Goal: Task Accomplishment & Management: Use online tool/utility

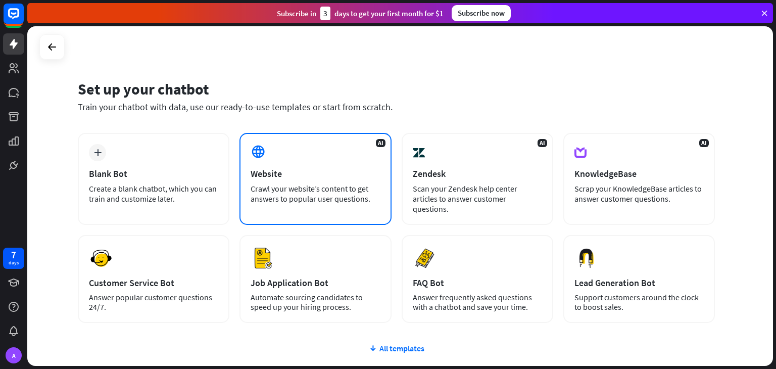
click at [285, 147] on div "AI Website Crawl your website’s content to get answers to popular user question…" at bounding box center [315, 179] width 152 height 92
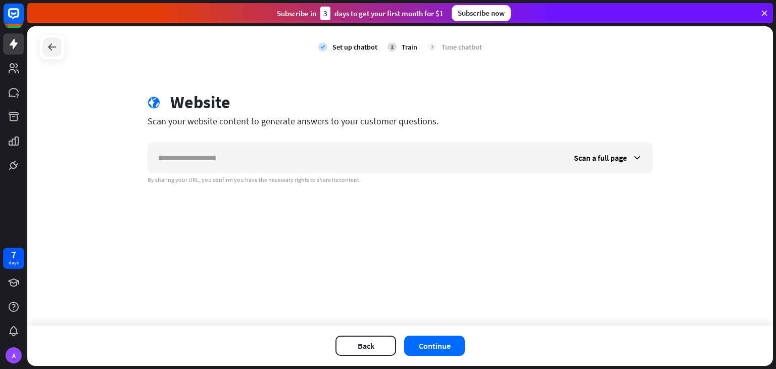
click at [59, 49] on div at bounding box center [51, 46] width 19 height 19
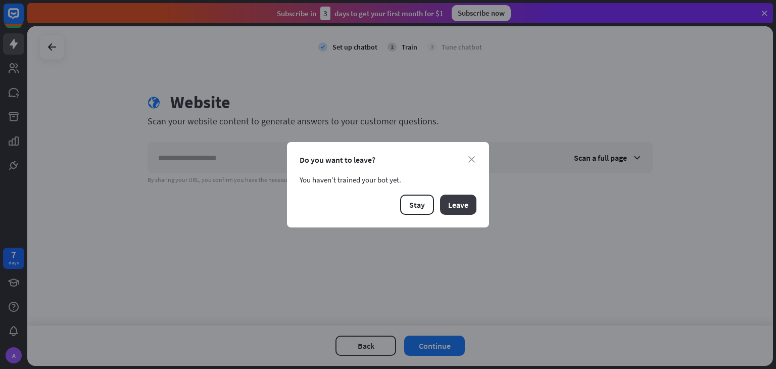
click at [446, 204] on button "Leave" at bounding box center [458, 204] width 36 height 20
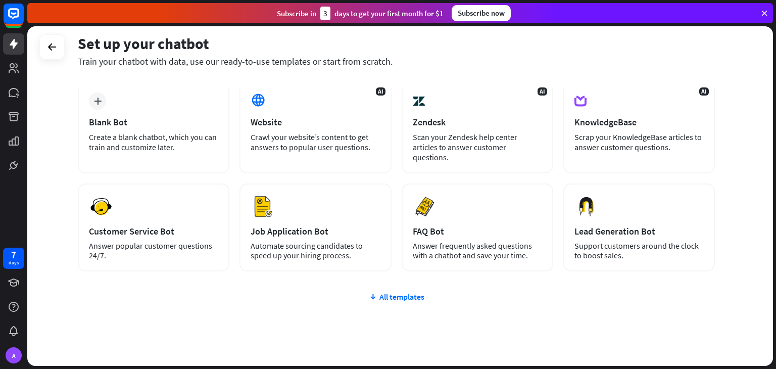
scroll to position [44, 0]
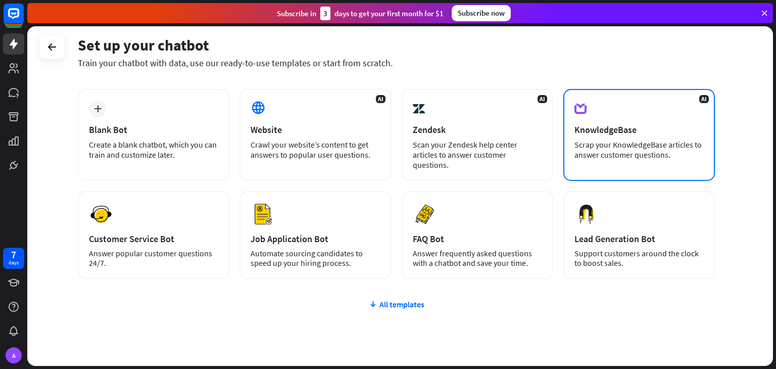
click at [624, 103] on div "AI KnowledgeBase Scrap your KnowledgeBase articles to answer customer questions." at bounding box center [639, 135] width 152 height 92
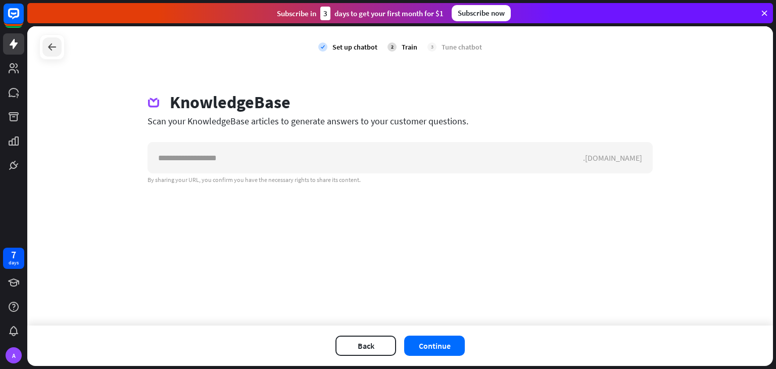
click at [61, 47] on div at bounding box center [51, 46] width 19 height 19
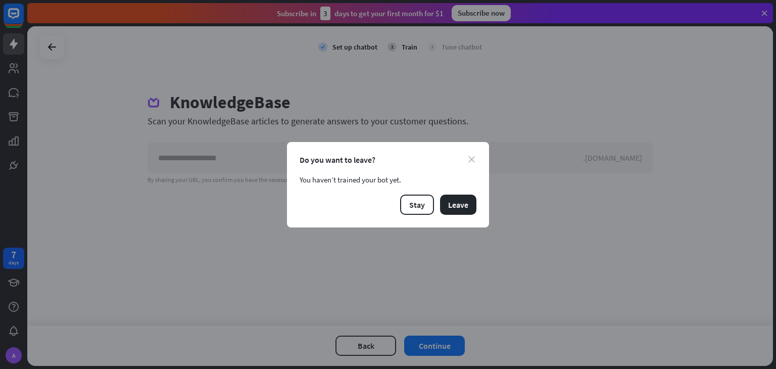
click at [468, 161] on icon "close" at bounding box center [471, 159] width 7 height 7
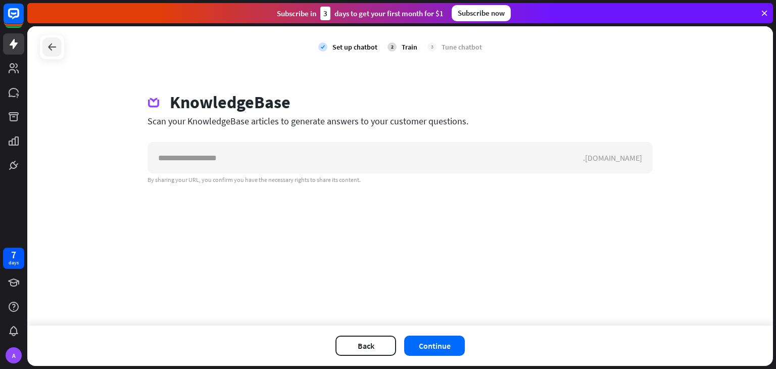
click at [54, 54] on div at bounding box center [51, 46] width 19 height 19
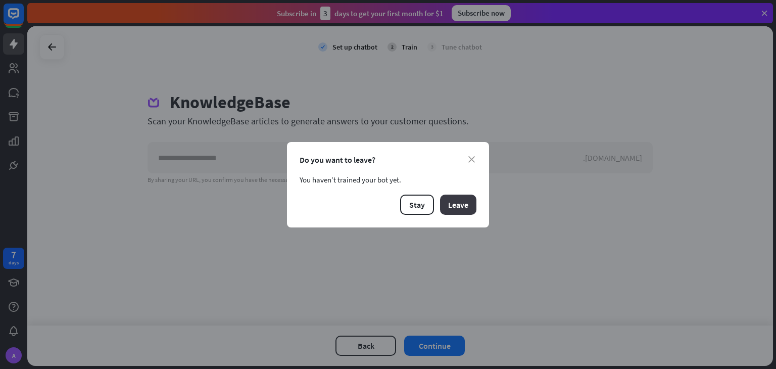
click at [450, 198] on button "Leave" at bounding box center [458, 204] width 36 height 20
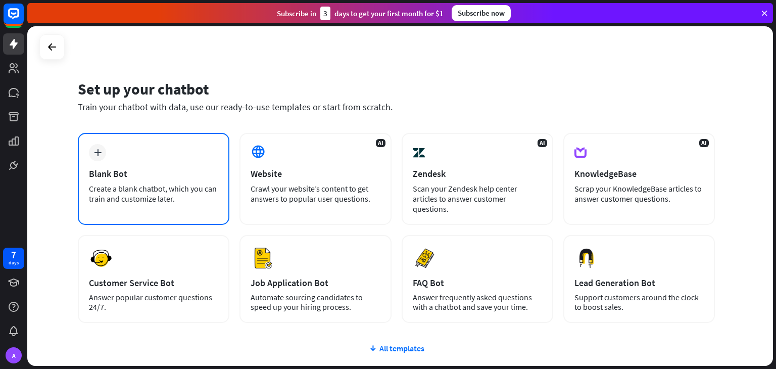
click at [205, 174] on div "Blank Bot" at bounding box center [153, 174] width 129 height 12
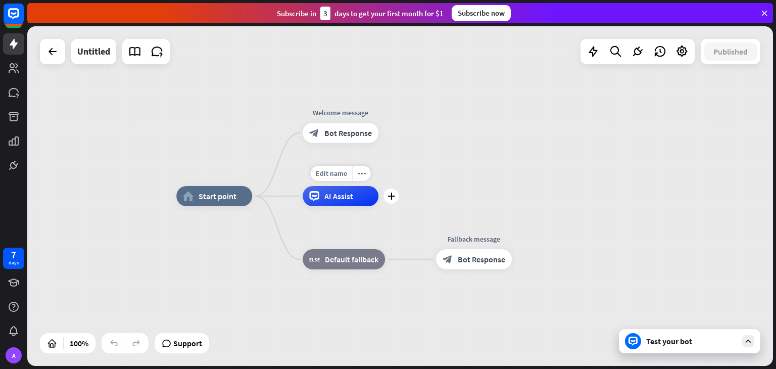
click at [338, 203] on div "AI Assist" at bounding box center [341, 196] width 76 height 20
click at [266, 241] on div "home_2 Start point Welcome message block_bot_response Bot Response AI Assist bl…" at bounding box center [548, 365] width 745 height 339
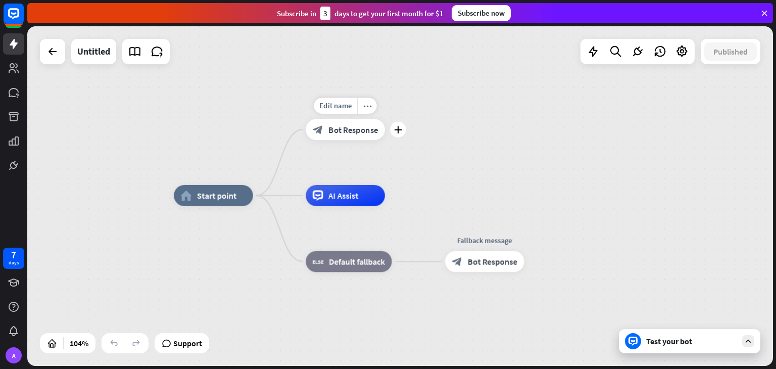
click at [339, 133] on span "Bot Response" at bounding box center [352, 129] width 49 height 11
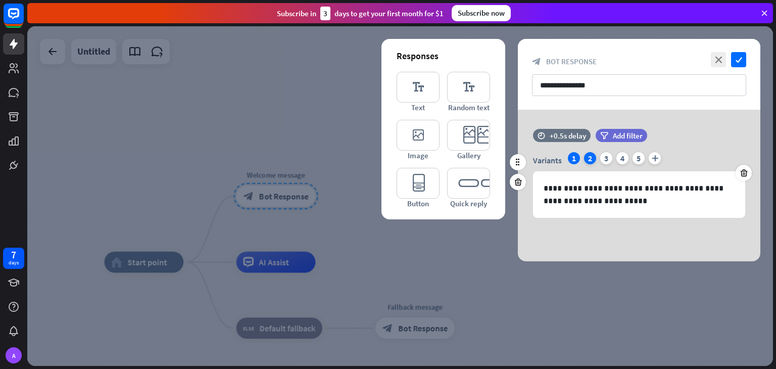
click at [587, 163] on div "2" at bounding box center [590, 158] width 12 height 12
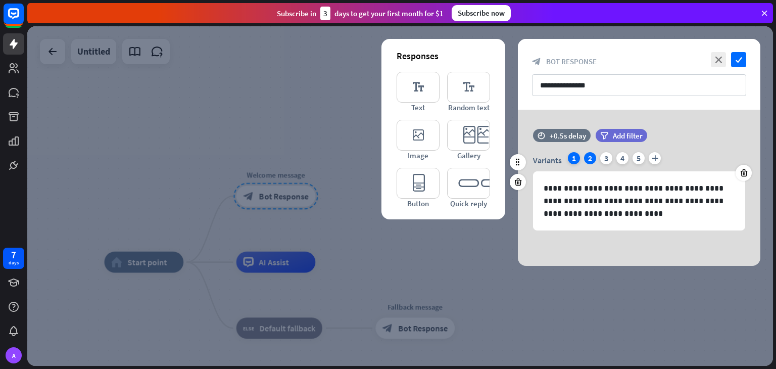
click at [572, 161] on div "1" at bounding box center [574, 158] width 12 height 12
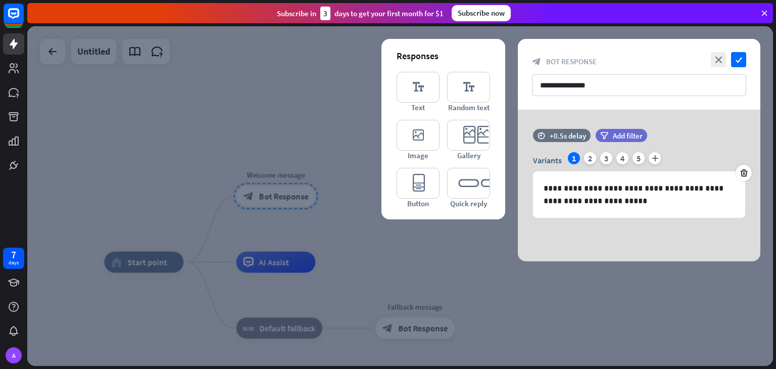
click at [635, 236] on div "**********" at bounding box center [639, 186] width 242 height 152
click at [741, 56] on icon "check" at bounding box center [738, 59] width 15 height 15
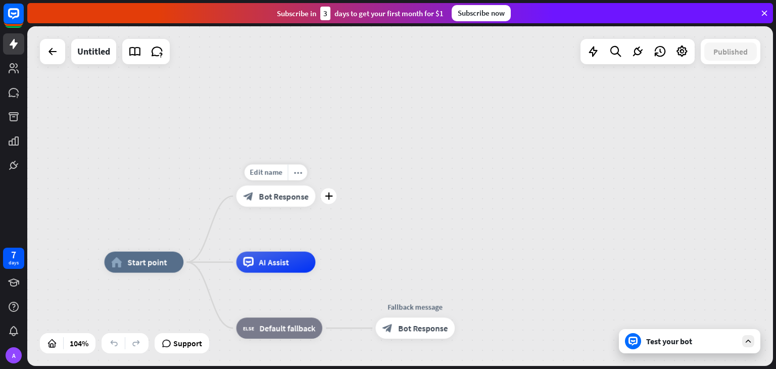
click at [268, 196] on span "Bot Response" at bounding box center [283, 196] width 49 height 11
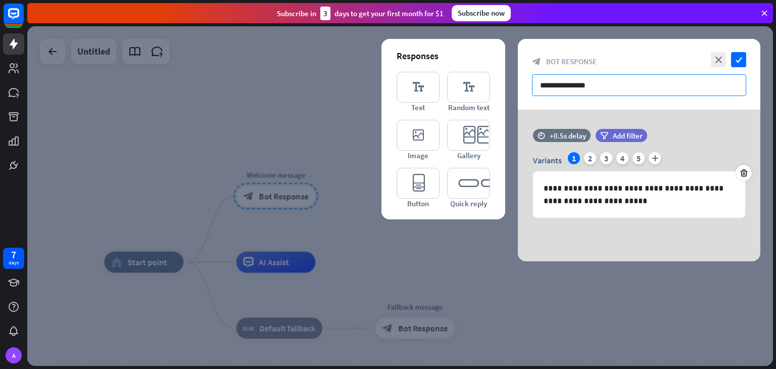
click at [583, 82] on input "**********" at bounding box center [639, 85] width 214 height 22
click at [614, 80] on input "**********" at bounding box center [639, 85] width 214 height 22
click at [338, 226] on div at bounding box center [399, 195] width 745 height 339
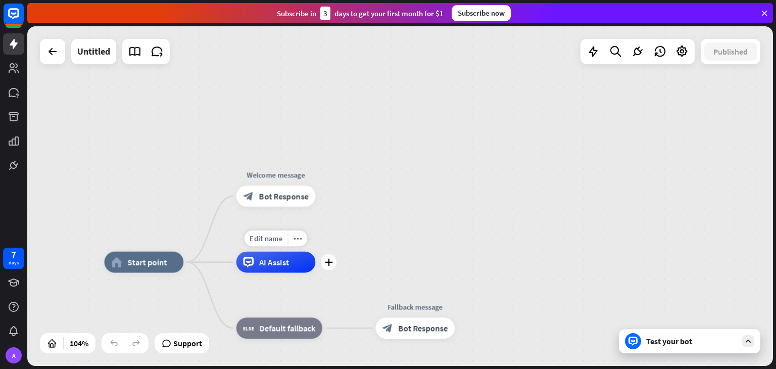
click at [281, 263] on span "AI Assist" at bounding box center [274, 262] width 30 height 11
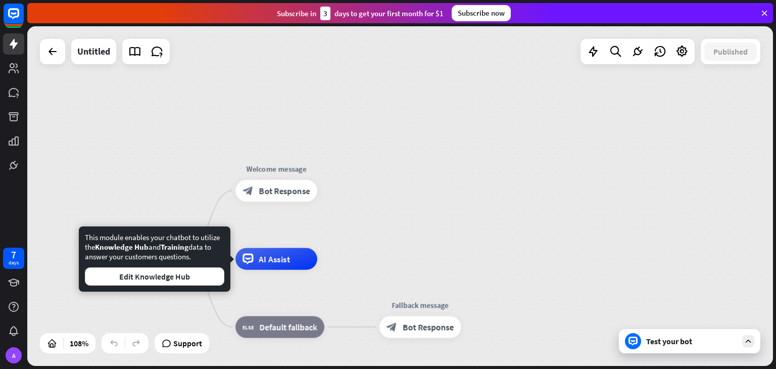
click at [630, 341] on icon at bounding box center [632, 340] width 9 height 9
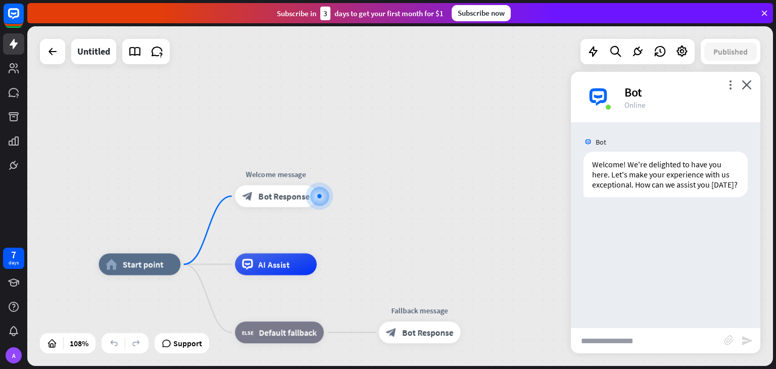
click at [636, 338] on input "text" at bounding box center [647, 340] width 153 height 25
type input "*"
click at [304, 194] on span "Bot Response" at bounding box center [283, 195] width 51 height 11
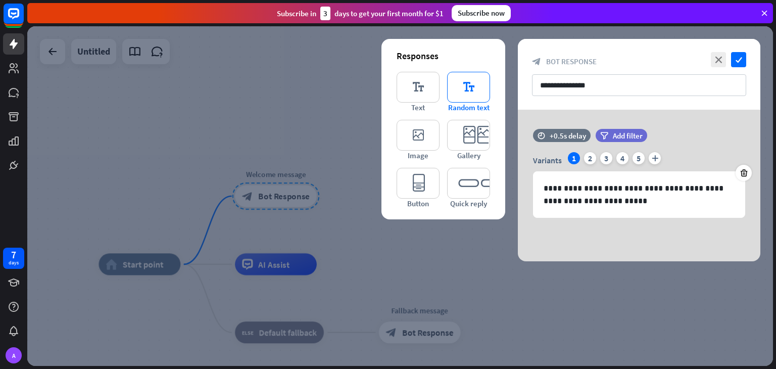
click at [469, 75] on icon "editor_text" at bounding box center [468, 87] width 43 height 31
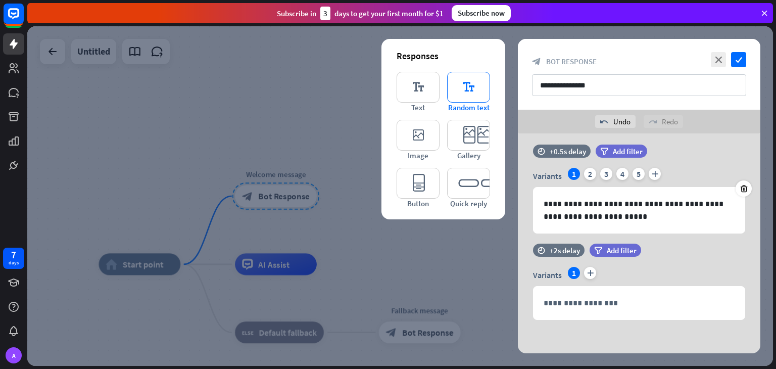
scroll to position [10, 0]
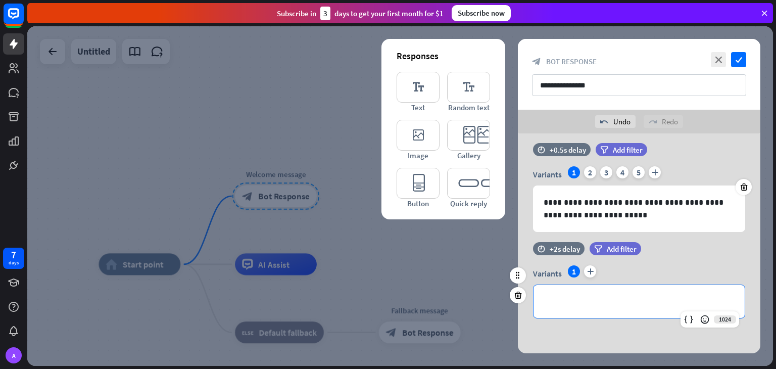
click at [557, 305] on p "**********" at bounding box center [638, 301] width 191 height 13
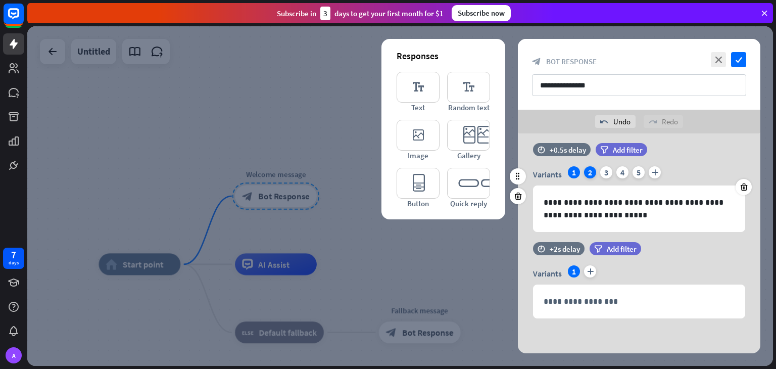
click at [590, 172] on div "2" at bounding box center [590, 172] width 12 height 12
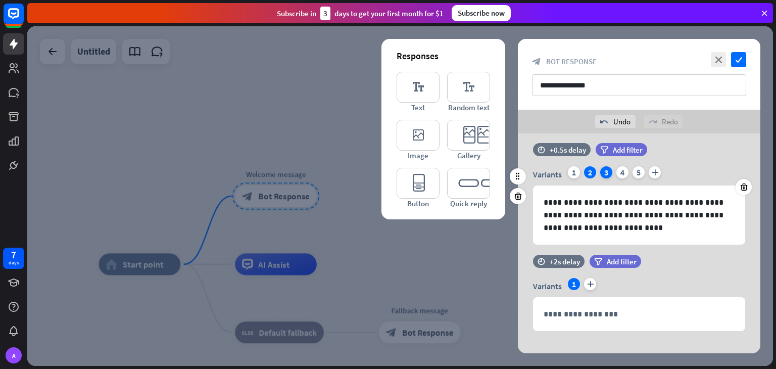
click at [606, 170] on div "3" at bounding box center [606, 172] width 12 height 12
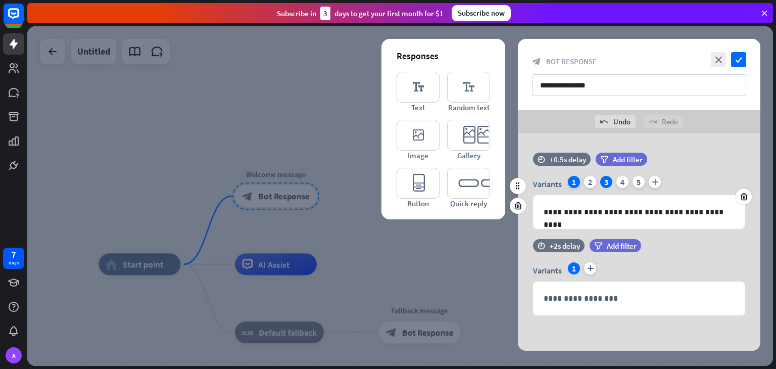
click at [576, 182] on div "1" at bounding box center [574, 182] width 12 height 12
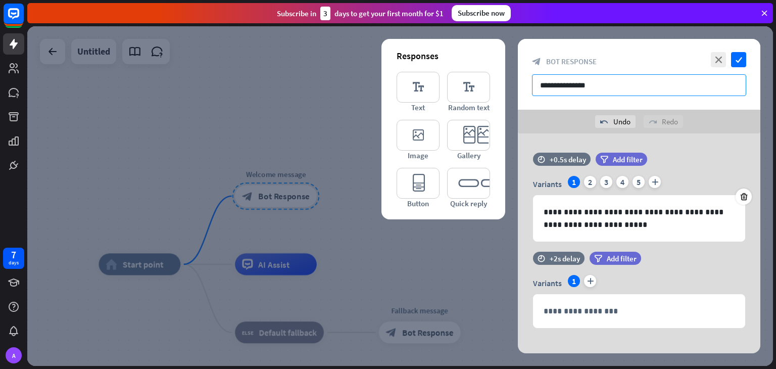
click at [560, 86] on input "**********" at bounding box center [639, 85] width 214 height 22
click at [413, 85] on icon "editor_text" at bounding box center [417, 87] width 43 height 31
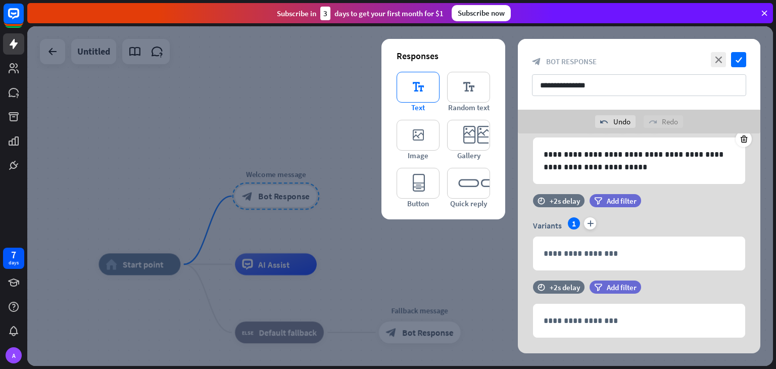
scroll to position [77, 0]
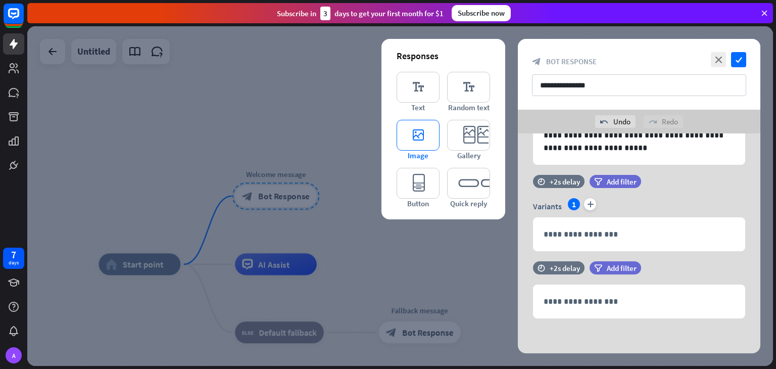
click at [425, 136] on icon "editor_image" at bounding box center [417, 135] width 43 height 31
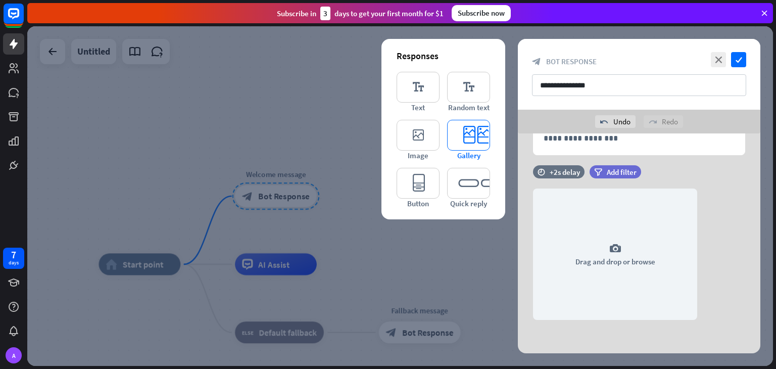
scroll to position [241, 0]
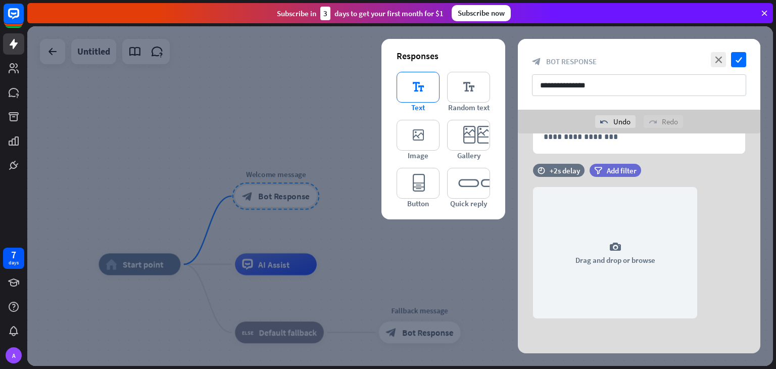
click at [424, 104] on span "Text" at bounding box center [418, 108] width 14 height 10
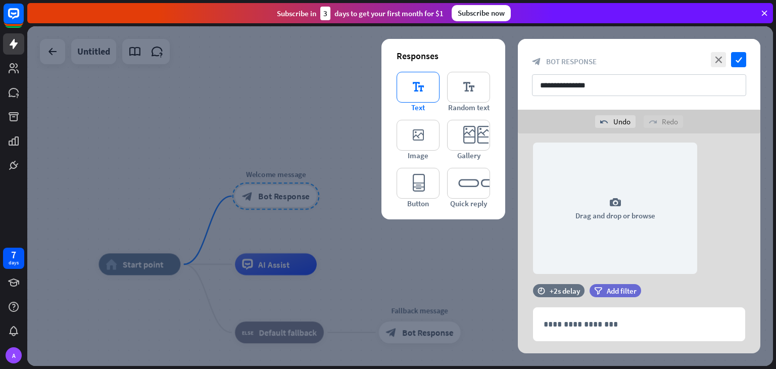
scroll to position [308, 0]
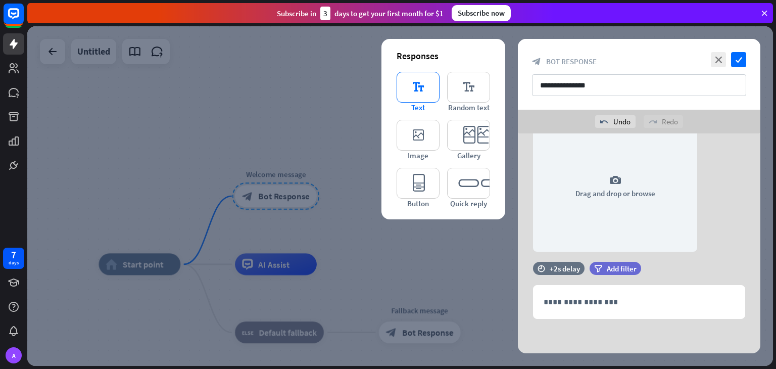
click at [438, 86] on icon "editor_text" at bounding box center [417, 87] width 43 height 31
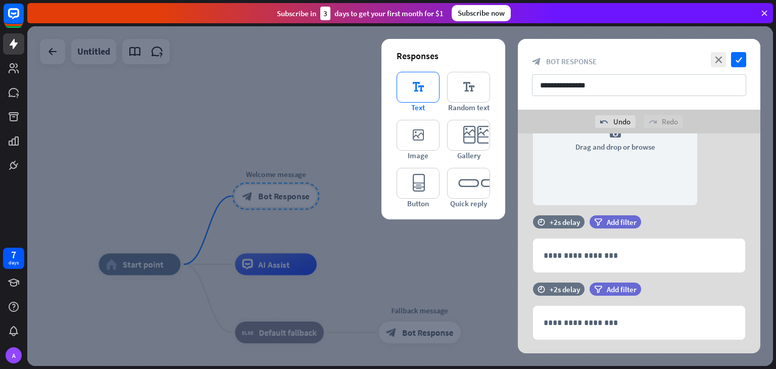
scroll to position [375, 0]
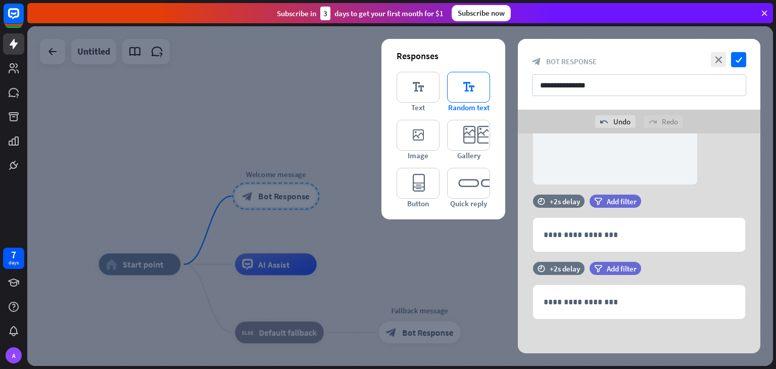
click at [475, 111] on span "Random text" at bounding box center [468, 108] width 41 height 10
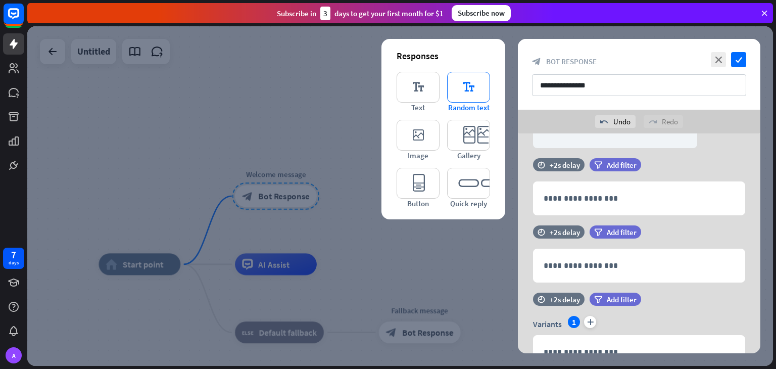
scroll to position [462, 0]
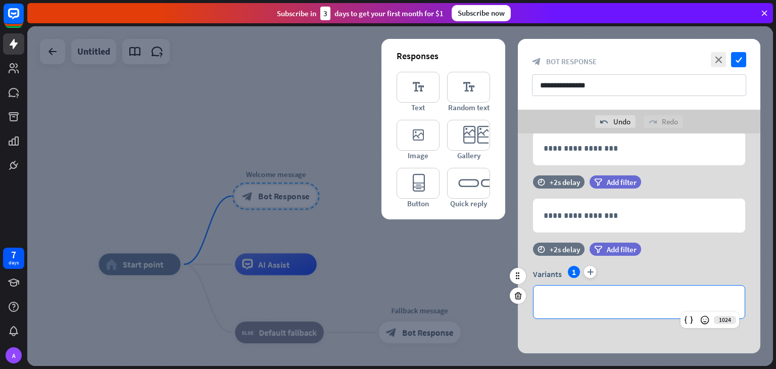
click at [558, 296] on p "**********" at bounding box center [638, 301] width 191 height 13
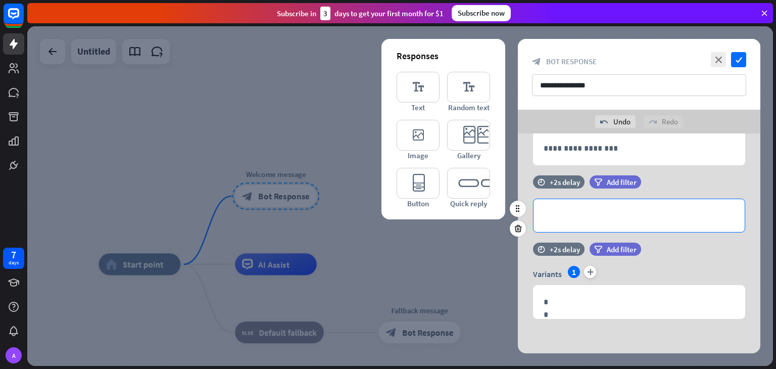
click at [543, 211] on p "**********" at bounding box center [638, 215] width 191 height 13
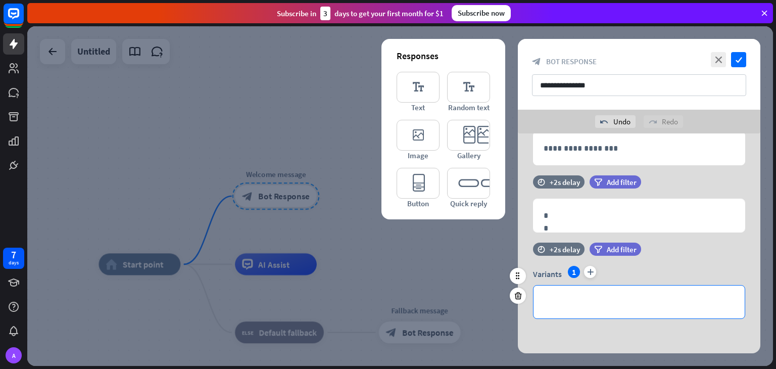
click at [560, 295] on p "**********" at bounding box center [638, 301] width 191 height 13
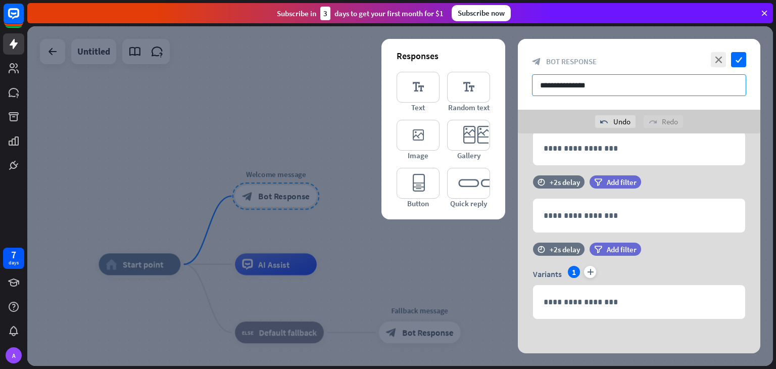
click at [589, 92] on input "**********" at bounding box center [639, 85] width 214 height 22
click at [604, 91] on input "**********" at bounding box center [639, 85] width 214 height 22
click at [715, 55] on icon "close" at bounding box center [718, 59] width 15 height 15
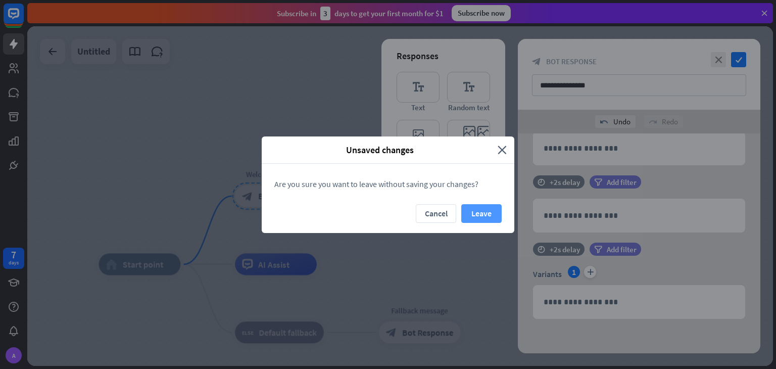
click at [468, 209] on button "Leave" at bounding box center [481, 213] width 40 height 19
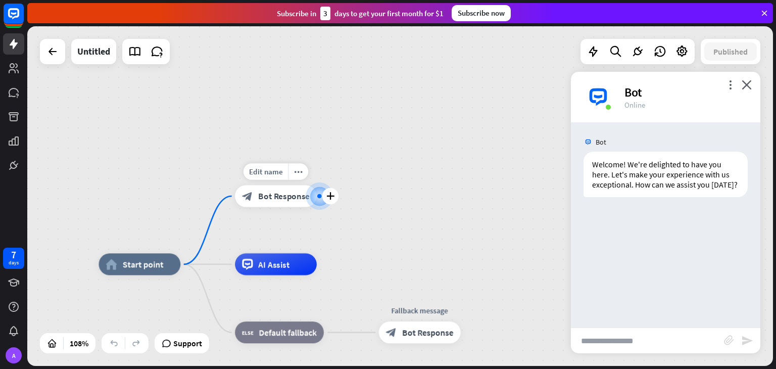
click at [314, 196] on div at bounding box center [319, 195] width 11 height 11
drag, startPoint x: 286, startPoint y: 178, endPoint x: 281, endPoint y: 172, distance: 8.2
click at [281, 172] on div "Edit name" at bounding box center [265, 171] width 44 height 16
click at [328, 197] on icon "plus" at bounding box center [330, 196] width 8 height 8
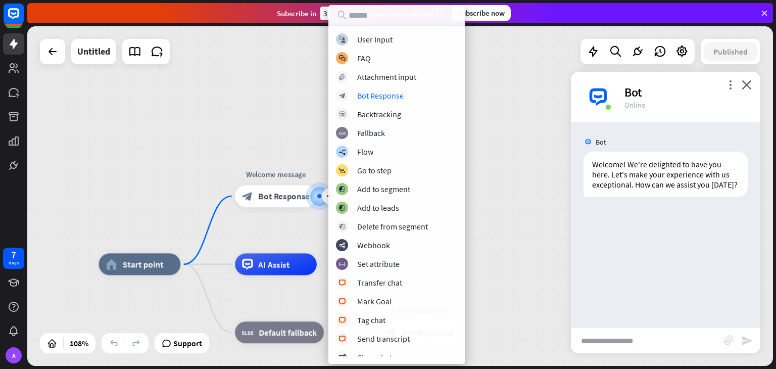
click at [263, 134] on div "home_2 Start point plus Welcome message block_bot_response Bot Response AI Assi…" at bounding box center [399, 195] width 745 height 339
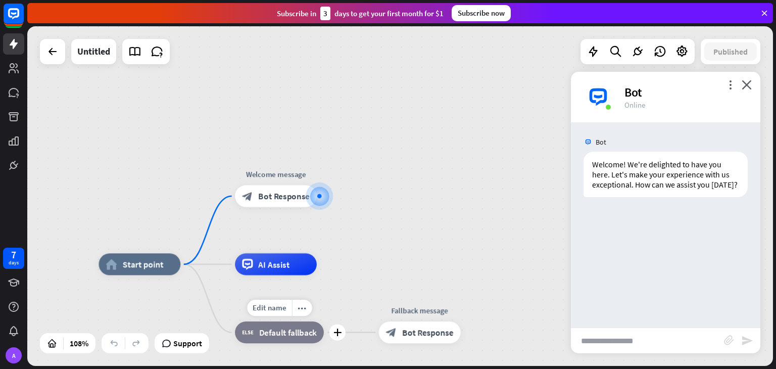
click at [290, 335] on span "Default fallback" at bounding box center [288, 332] width 58 height 11
click at [269, 275] on div "AI Assist" at bounding box center [276, 264] width 82 height 22
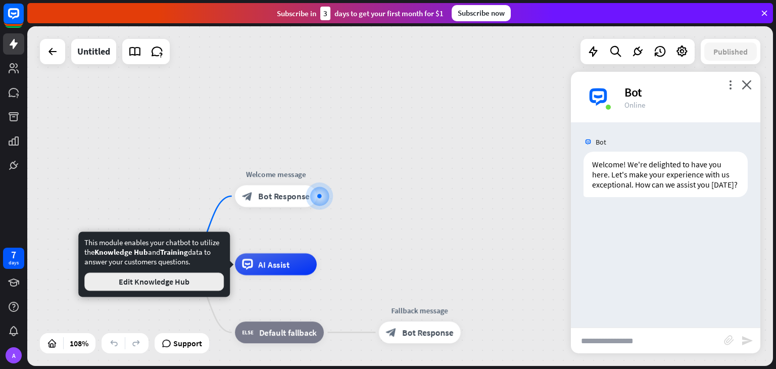
click at [208, 285] on button "Edit Knowledge Hub" at bounding box center [153, 281] width 139 height 18
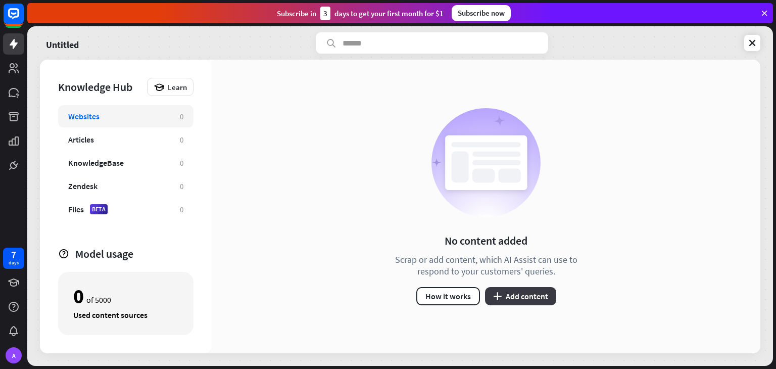
click at [518, 297] on button "plus Add content" at bounding box center [520, 296] width 71 height 18
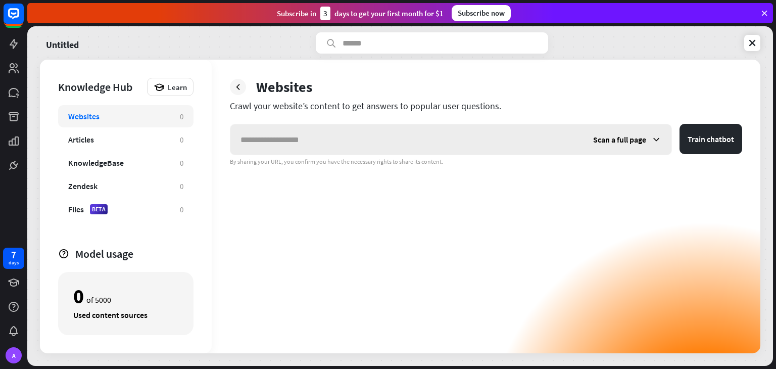
click at [604, 133] on div "Scan a full page" at bounding box center [627, 139] width 88 height 30
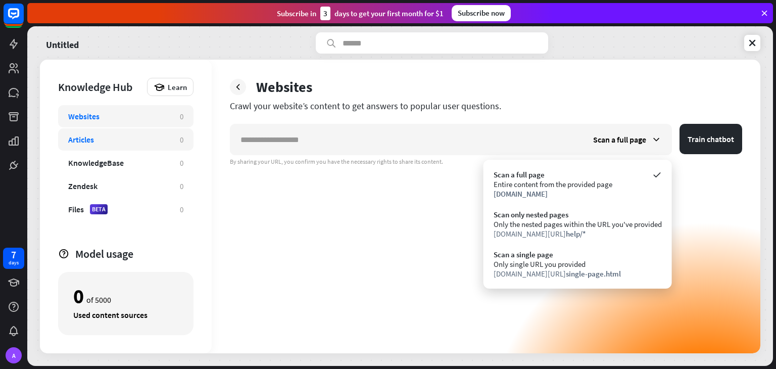
click at [88, 145] on div "Articles 0" at bounding box center [125, 139] width 135 height 22
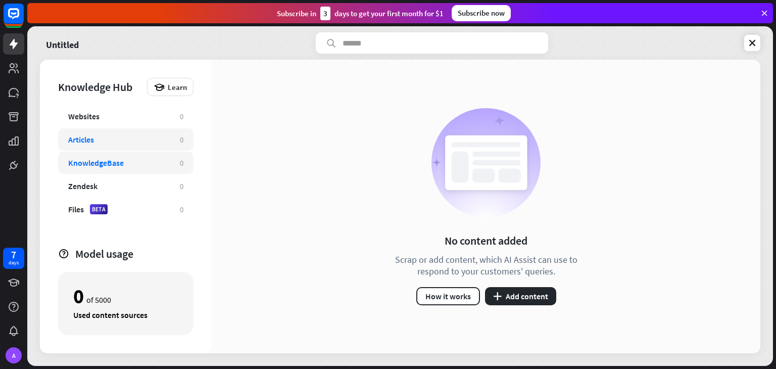
click at [89, 155] on div "KnowledgeBase 0" at bounding box center [125, 163] width 135 height 22
click at [92, 158] on div "KnowledgeBase" at bounding box center [96, 163] width 56 height 10
click at [92, 173] on div "KnowledgeBase 0" at bounding box center [125, 163] width 135 height 22
